Goal: Communication & Community: Answer question/provide support

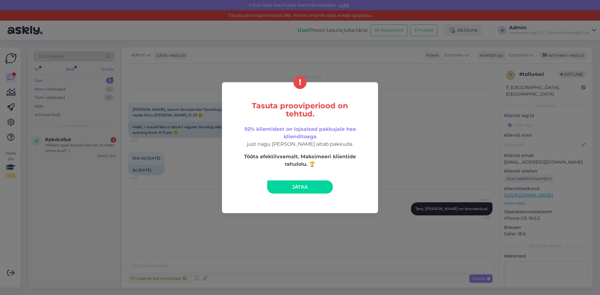
click at [305, 188] on span "Jätka" at bounding box center [300, 187] width 16 height 6
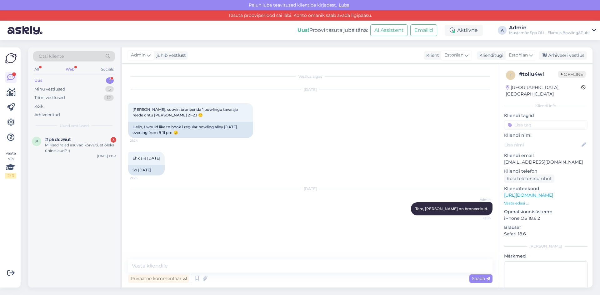
click at [51, 82] on div "Uus 1" at bounding box center [74, 80] width 82 height 9
click at [66, 144] on div "Millised rajad asuvad kõrvuti, et oleks ühine laud? :)" at bounding box center [80, 147] width 71 height 11
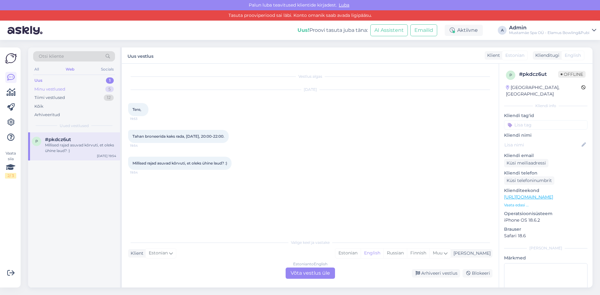
click at [68, 91] on div "Minu vestlused 5" at bounding box center [74, 89] width 82 height 9
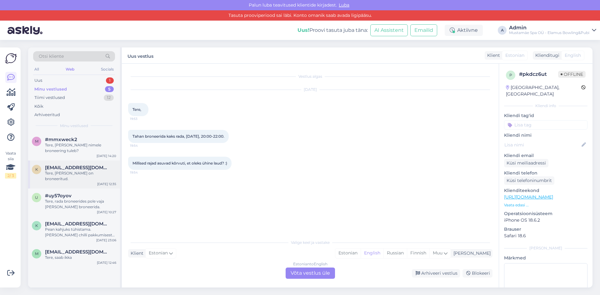
click at [77, 171] on div "Tere, [PERSON_NAME] on broneeritud." at bounding box center [80, 176] width 71 height 11
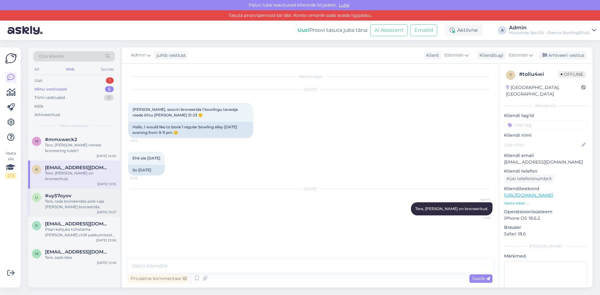
click at [59, 199] on div "Tere, rada broneerides pole vaja [PERSON_NAME] broneerida." at bounding box center [80, 204] width 71 height 11
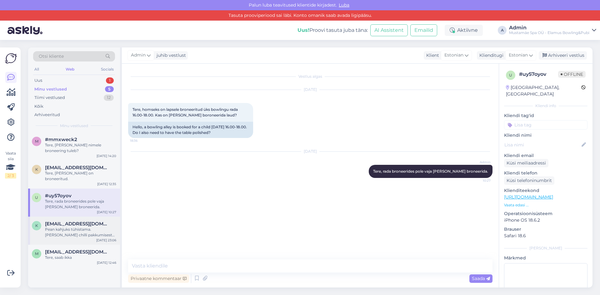
click at [56, 221] on span "[EMAIL_ADDRESS][DOMAIN_NAME]" at bounding box center [77, 224] width 65 height 6
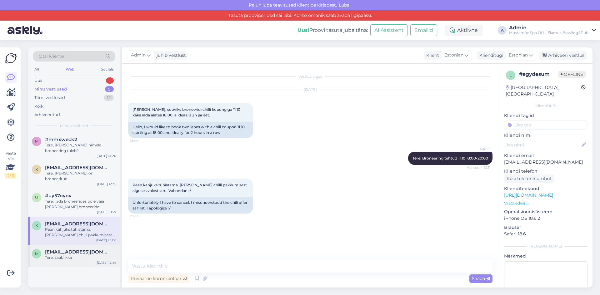
click at [65, 255] on div "Tere, saab ikka" at bounding box center [80, 258] width 71 height 6
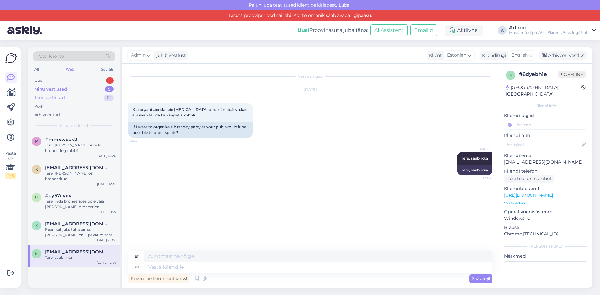
click at [61, 97] on div "Tiimi vestlused" at bounding box center [49, 98] width 31 height 6
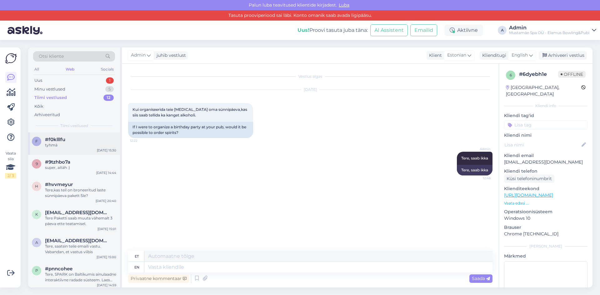
click at [61, 146] on div "tyhmä" at bounding box center [80, 145] width 71 height 6
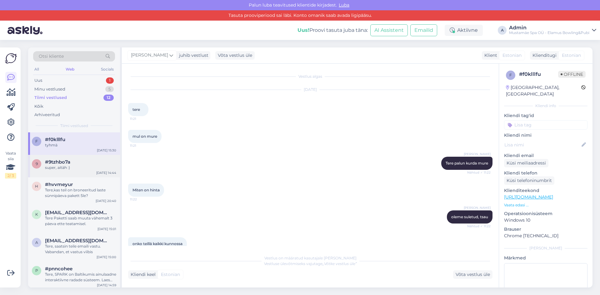
scroll to position [111, 0]
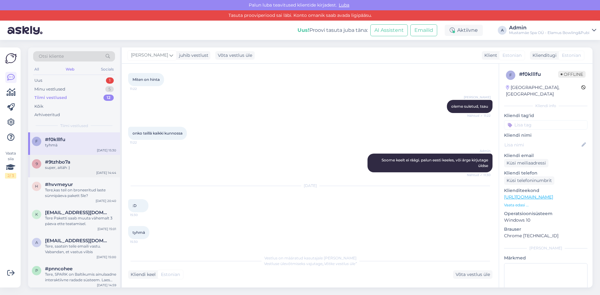
click at [66, 162] on span "#9tzhbo7a" at bounding box center [57, 162] width 25 height 6
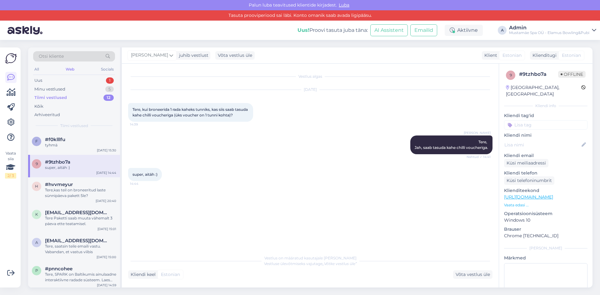
scroll to position [0, 0]
click at [63, 187] on span "#hvvmeyur" at bounding box center [59, 185] width 28 height 6
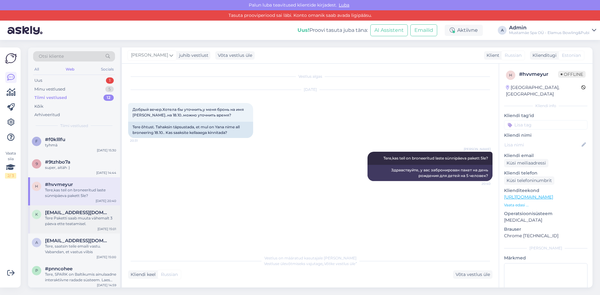
click at [50, 230] on div "k [EMAIL_ADDRESS][DOMAIN_NAME] [PERSON_NAME] saab muuta vähemalt 3 päeva ette t…" at bounding box center [74, 220] width 92 height 28
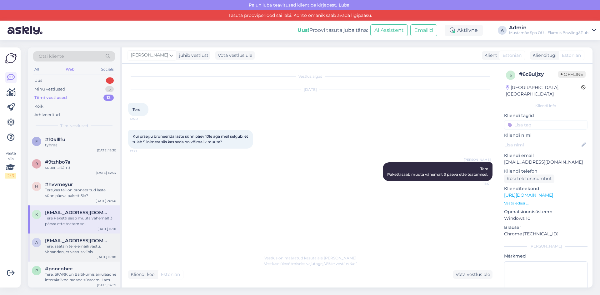
click at [49, 252] on div "Tere, saatsin teile emaili vastu. Vabandan, et vastus viibis" at bounding box center [80, 249] width 71 height 11
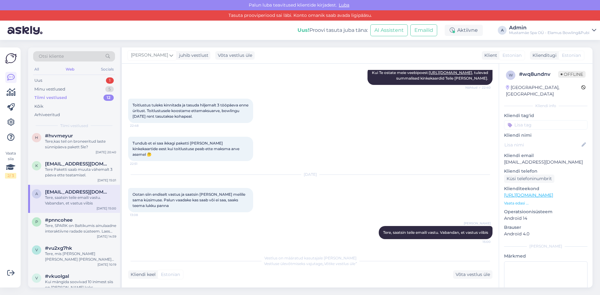
scroll to position [62, 0]
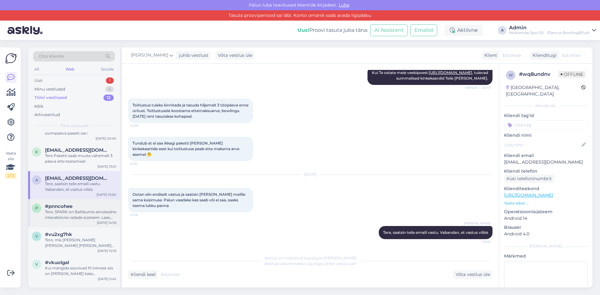
click at [54, 218] on div "Tere, SPARK on Baltikumis ainulaadne interaktiivne radade süsteem. Laes olevad …" at bounding box center [80, 214] width 71 height 11
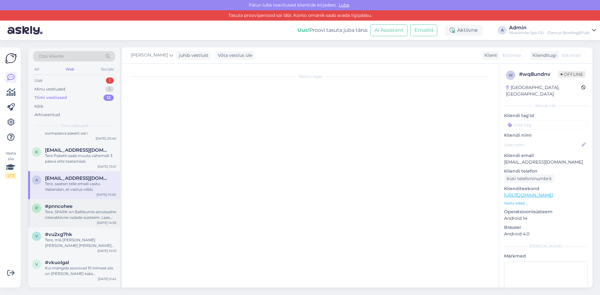
scroll to position [0, 0]
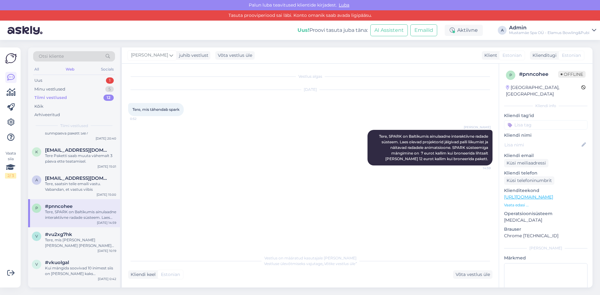
click at [66, 217] on div "Tere, SPARK on Baltikumis ainulaadne interaktiivne radade süsteem. Laes olevad …" at bounding box center [80, 214] width 71 height 11
click at [72, 233] on div "#vu2xg7hk" at bounding box center [80, 235] width 71 height 6
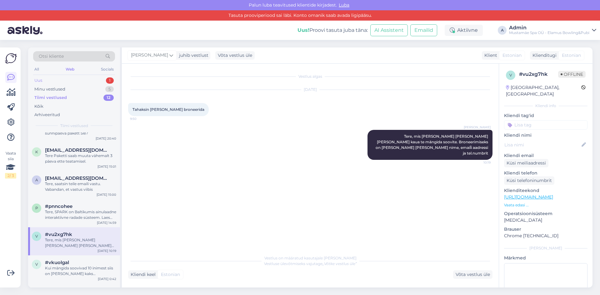
click at [64, 80] on div "Uus 1" at bounding box center [74, 80] width 82 height 9
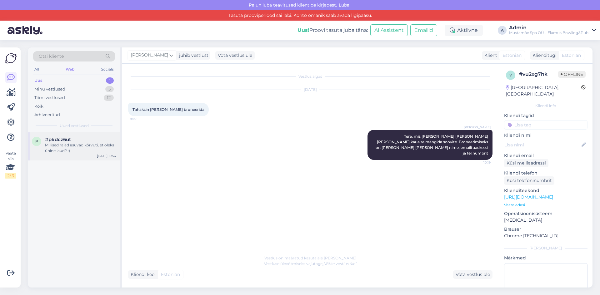
click at [56, 141] on span "#pkdcz6ut" at bounding box center [58, 140] width 26 height 6
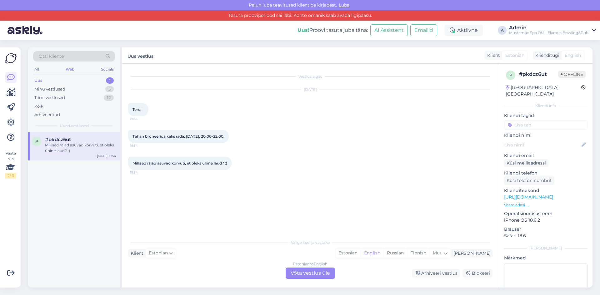
click at [308, 275] on div "Estonian to English Võta vestlus üle" at bounding box center [310, 273] width 49 height 11
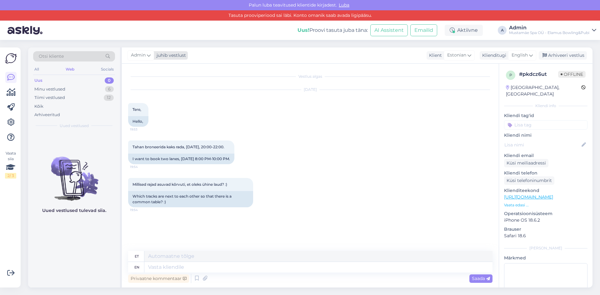
click at [169, 57] on div "juhib vestlust" at bounding box center [170, 55] width 32 height 7
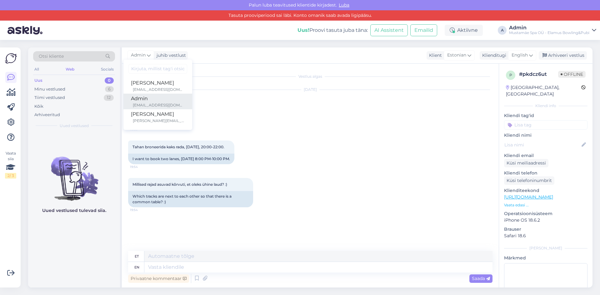
click at [154, 107] on div "[EMAIL_ADDRESS][DOMAIN_NAME]" at bounding box center [159, 105] width 52 height 6
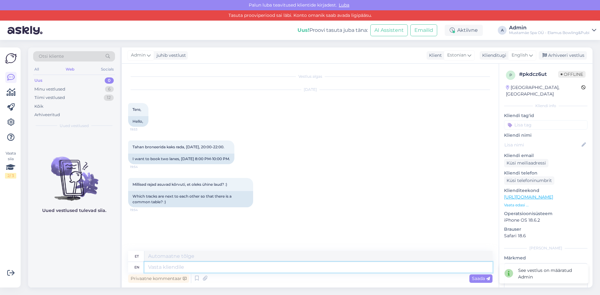
click at [175, 265] on textarea at bounding box center [318, 267] width 348 height 11
type textarea "t"
type textarea "T"
type textarea "Tere"
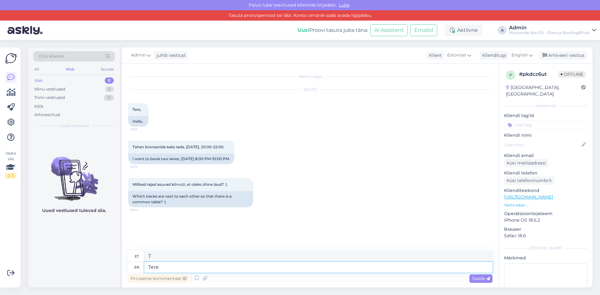
type textarea "Tere"
type textarea "Tere,"
type textarea "Tere, [PERSON_NAME]"
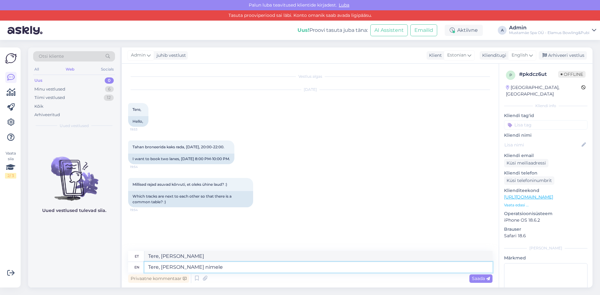
type textarea "Tere, [PERSON_NAME] nimele"
type textarea "[PERSON_NAME], [PERSON_NAME] nimele ja"
type textarea "[PERSON_NAME], [PERSON_NAME] nimele ja tele"
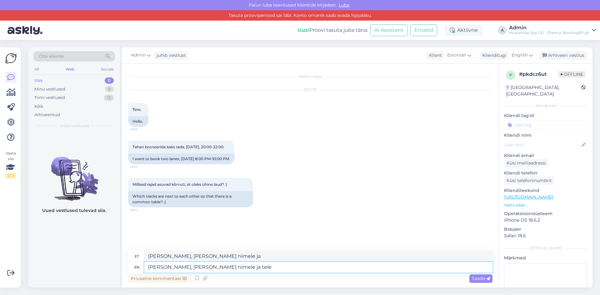
type textarea "[PERSON_NAME], [PERSON_NAME] nimele [PERSON_NAME]"
type textarea "[PERSON_NAME], [PERSON_NAME] nimele ja"
type textarea "Tere, [PERSON_NAME] nimele"
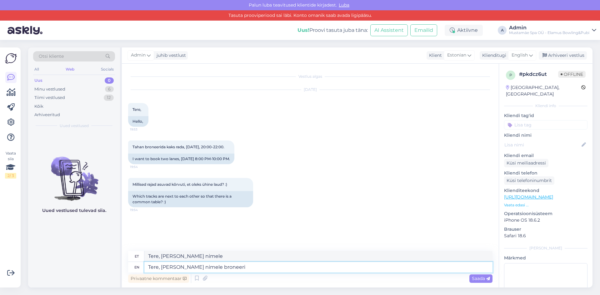
type textarea "Tere, [PERSON_NAME] nimele broneerin"
type textarea "Tere, [PERSON_NAME] nimeline broneeri"
type textarea "Tere, [PERSON_NAME] nimele broneering"
type textarea "Tere, [PERSON_NAME] nimeline broneerimine"
type textarea "Tere, [PERSON_NAME] nimele broneering tuleb"
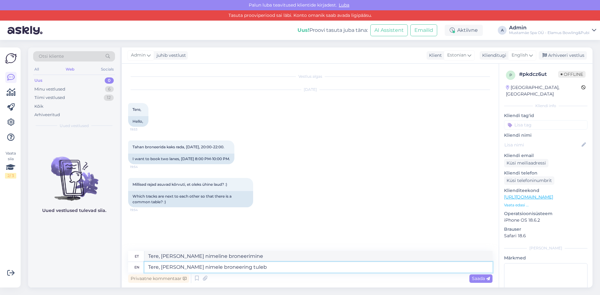
type textarea "Tere, [PERSON_NAME] nimele broneering tuleb"
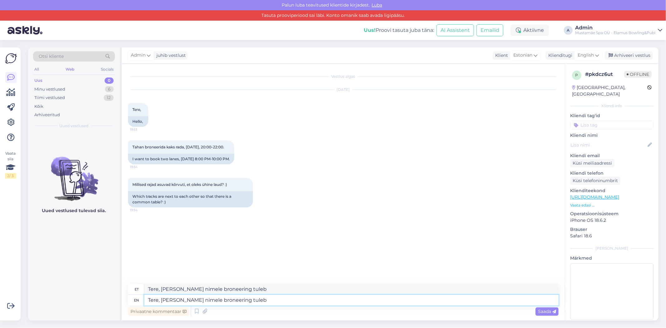
type textarea "Tere, [PERSON_NAME] nimele broneering tuleb?"
click at [551, 295] on span "Saada" at bounding box center [547, 312] width 18 height 6
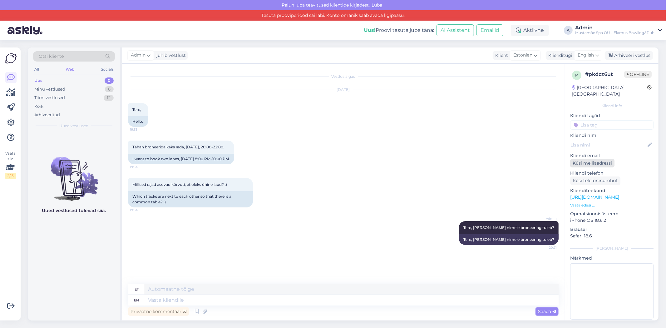
click at [600, 159] on div "Küsi meiliaadressi" at bounding box center [593, 163] width 44 height 8
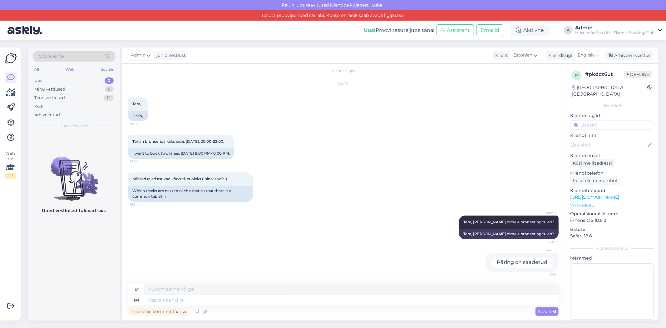
click at [518, 266] on div "Päring on saadetud" at bounding box center [522, 262] width 62 height 11
click at [521, 263] on div "Päring on saadetud" at bounding box center [522, 262] width 62 height 11
click at [518, 261] on div "Päring on saadetud" at bounding box center [522, 262] width 62 height 11
click at [174, 287] on textarea at bounding box center [351, 289] width 415 height 11
click at [591, 59] on div "English" at bounding box center [589, 55] width 28 height 10
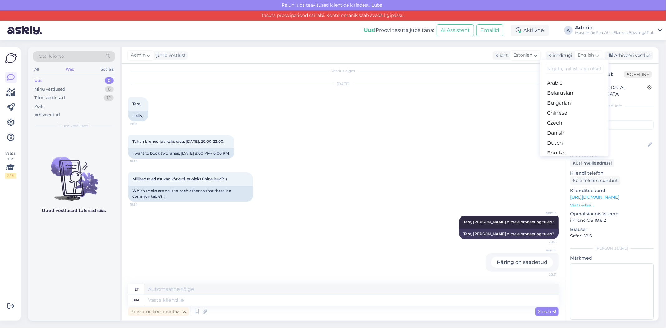
click at [564, 158] on link "Estonian" at bounding box center [574, 163] width 69 height 10
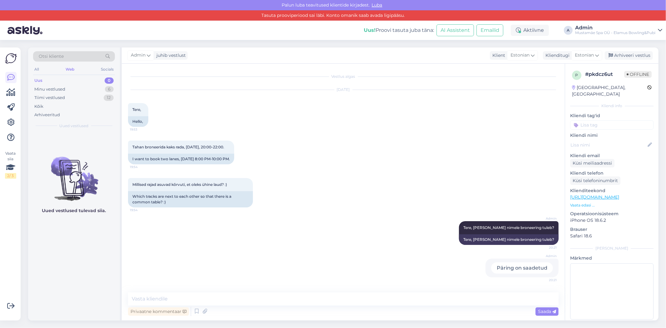
scroll to position [0, 0]
click at [197, 295] on textarea at bounding box center [343, 298] width 431 height 13
